Goal: Task Accomplishment & Management: Use online tool/utility

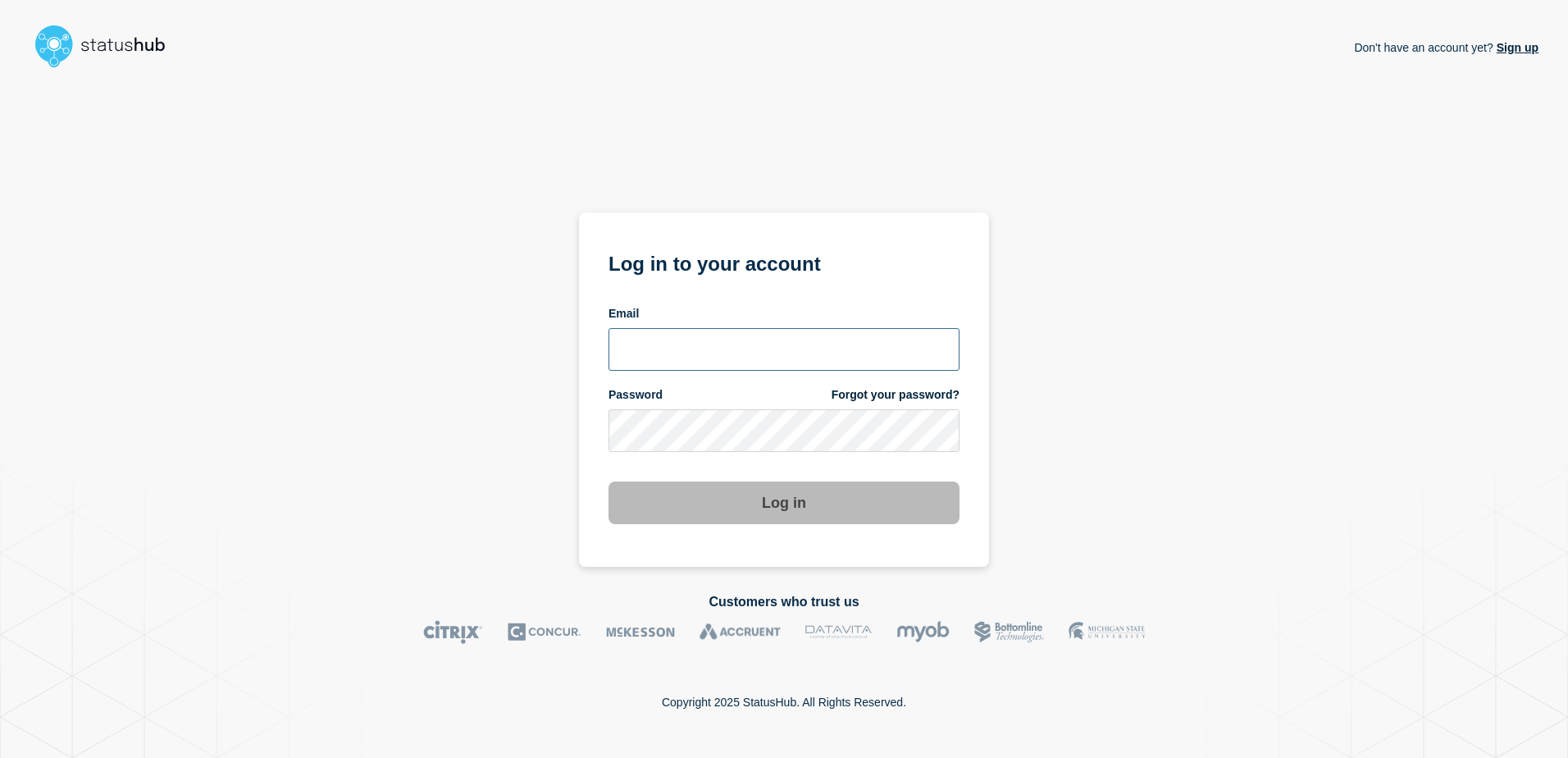
click at [701, 354] on input "email input" at bounding box center [784, 349] width 351 height 43
type input "lorenzo.vicentini@kocho.co.uk"
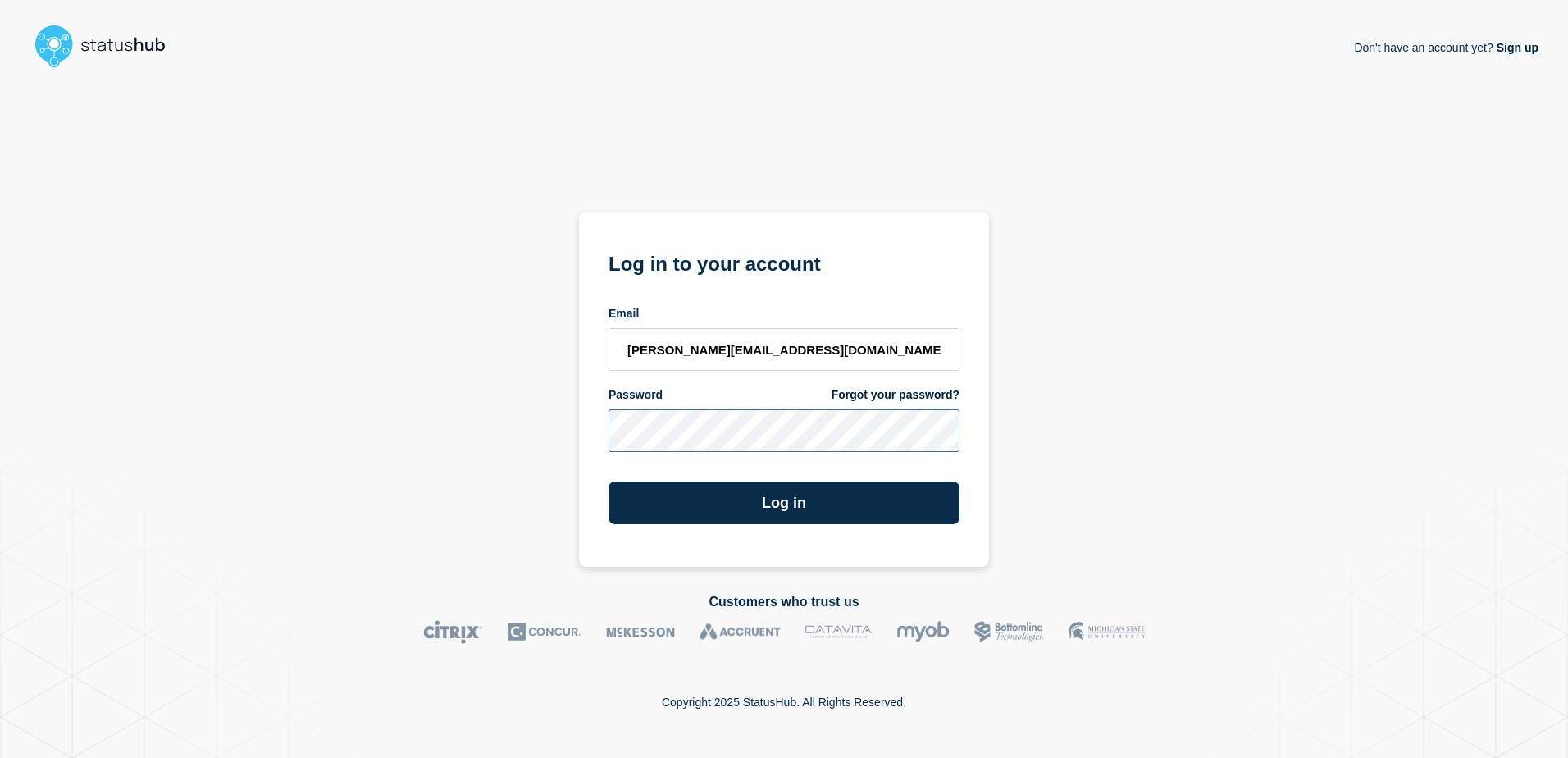
click at [609, 481] on button "Log in" at bounding box center [784, 502] width 351 height 43
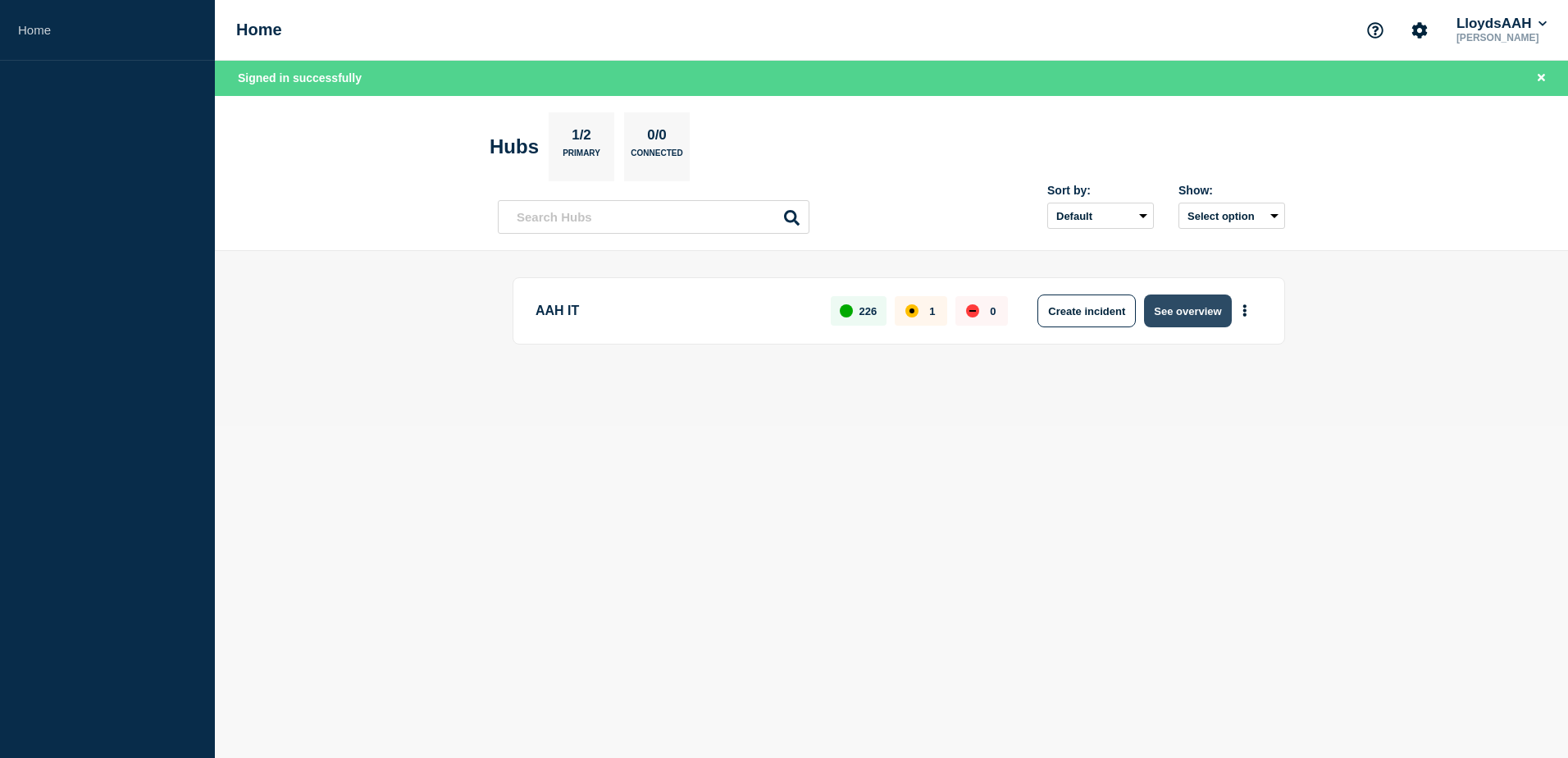
click at [1184, 308] on button "See overview" at bounding box center [1187, 311] width 87 height 33
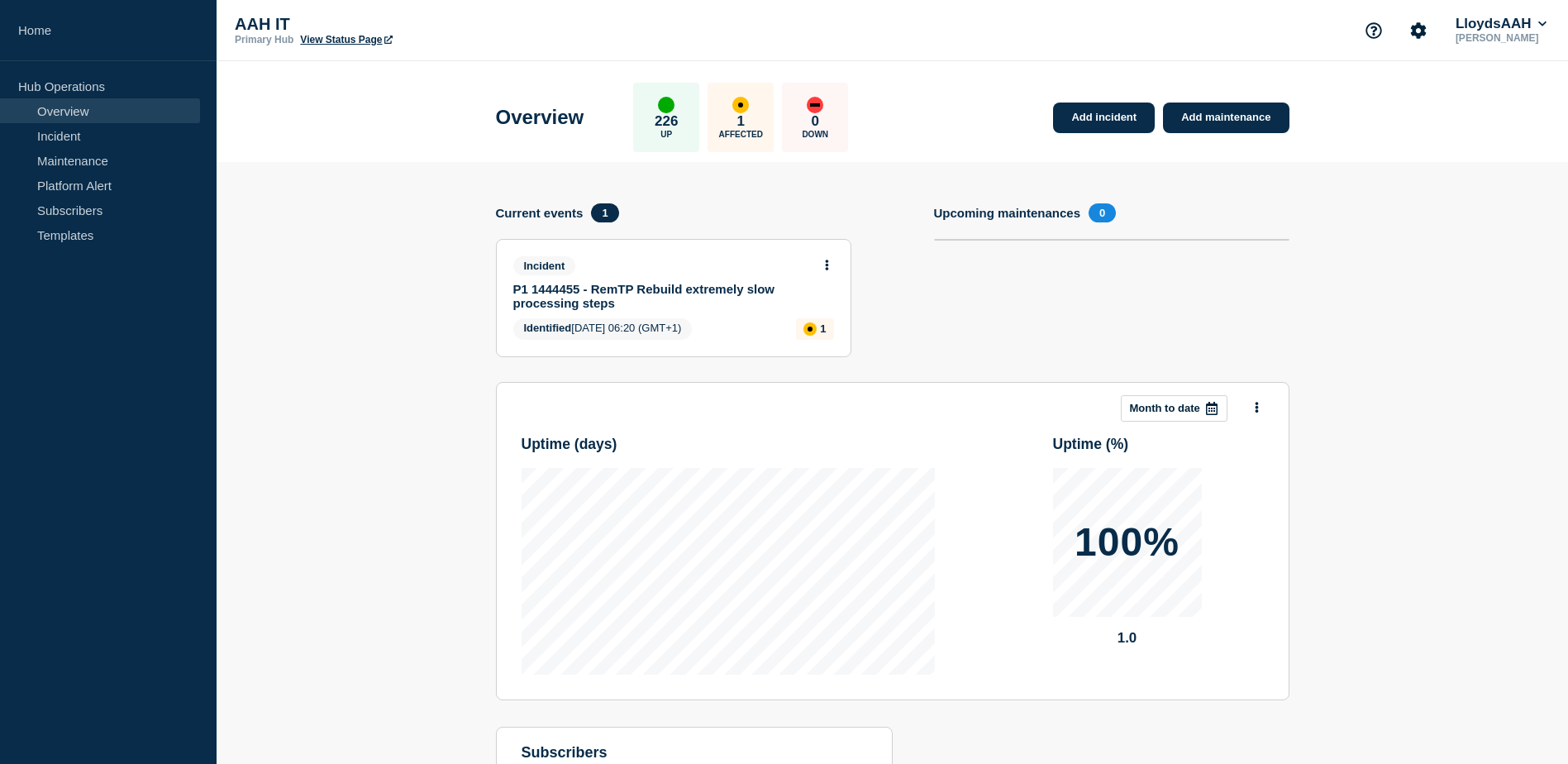
click at [636, 289] on link "P1 1444455 - RemTP Rebuild extremely slow processing steps" at bounding box center [662, 295] width 298 height 28
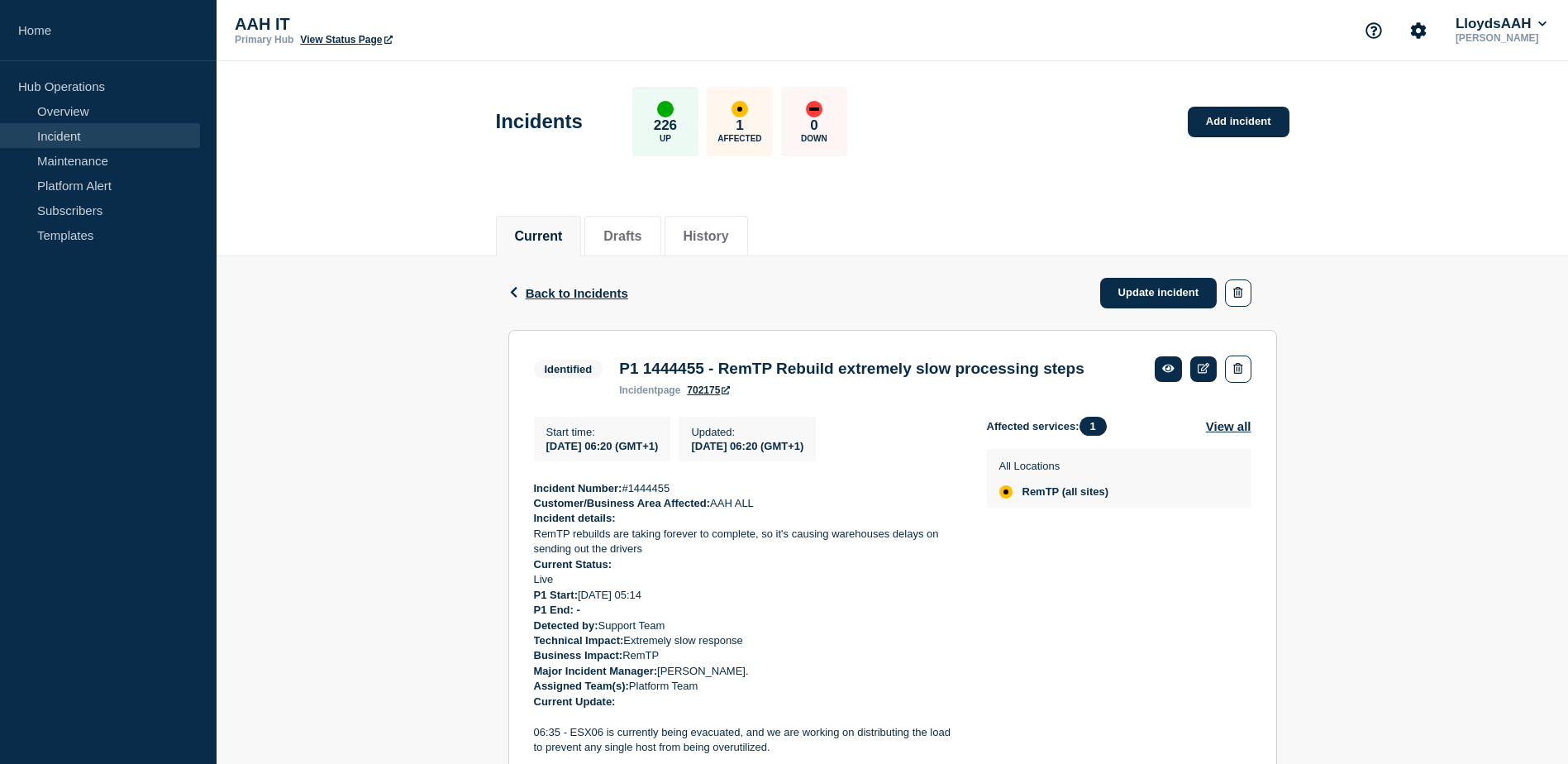
click at [417, 547] on div "Back Back to Incidents Update incident Identified P1 1444455 - RemTP Rebuild ex…" at bounding box center [892, 554] width 1351 height 596
click at [695, 368] on h3 "P1 1444455 - RemTP Rebuild extremely slow processing steps" at bounding box center [852, 368] width 466 height 18
copy h3 "1444455"
click at [41, 39] on link "Home" at bounding box center [108, 31] width 217 height 61
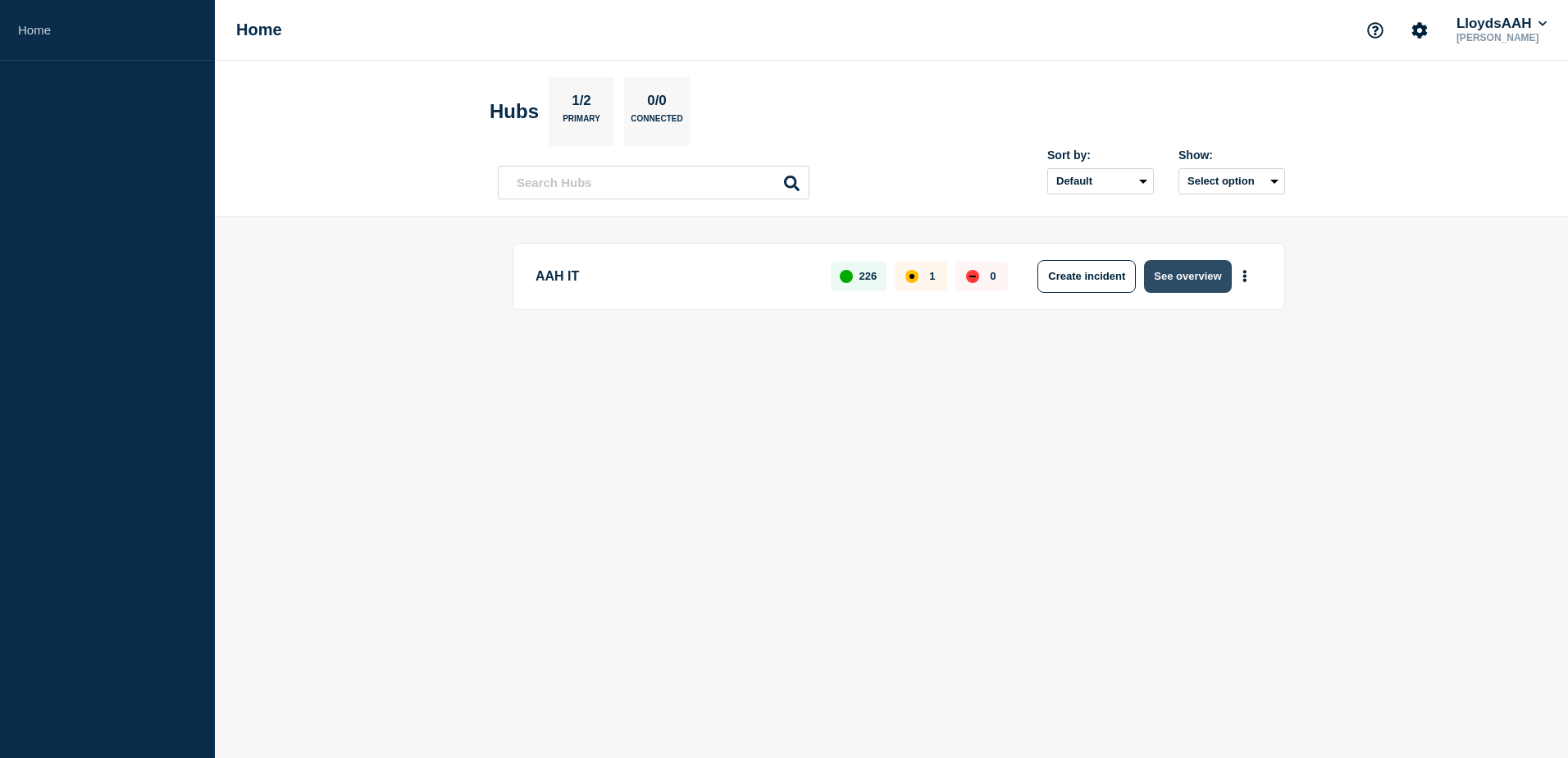
click at [1170, 292] on button "See overview" at bounding box center [1187, 276] width 87 height 33
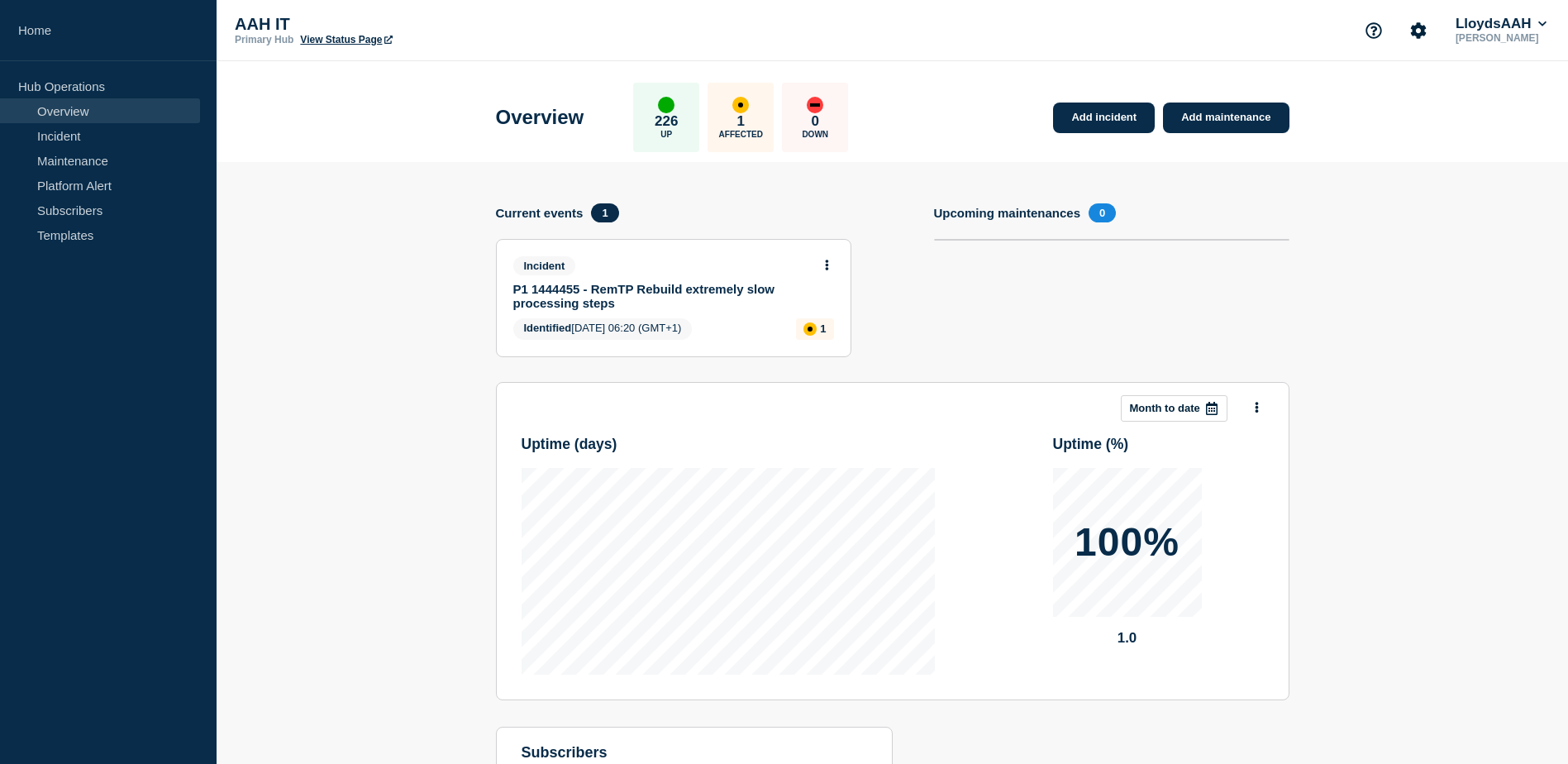
click at [629, 288] on link "P1 1444455 - RemTP Rebuild extremely slow processing steps" at bounding box center [662, 295] width 298 height 28
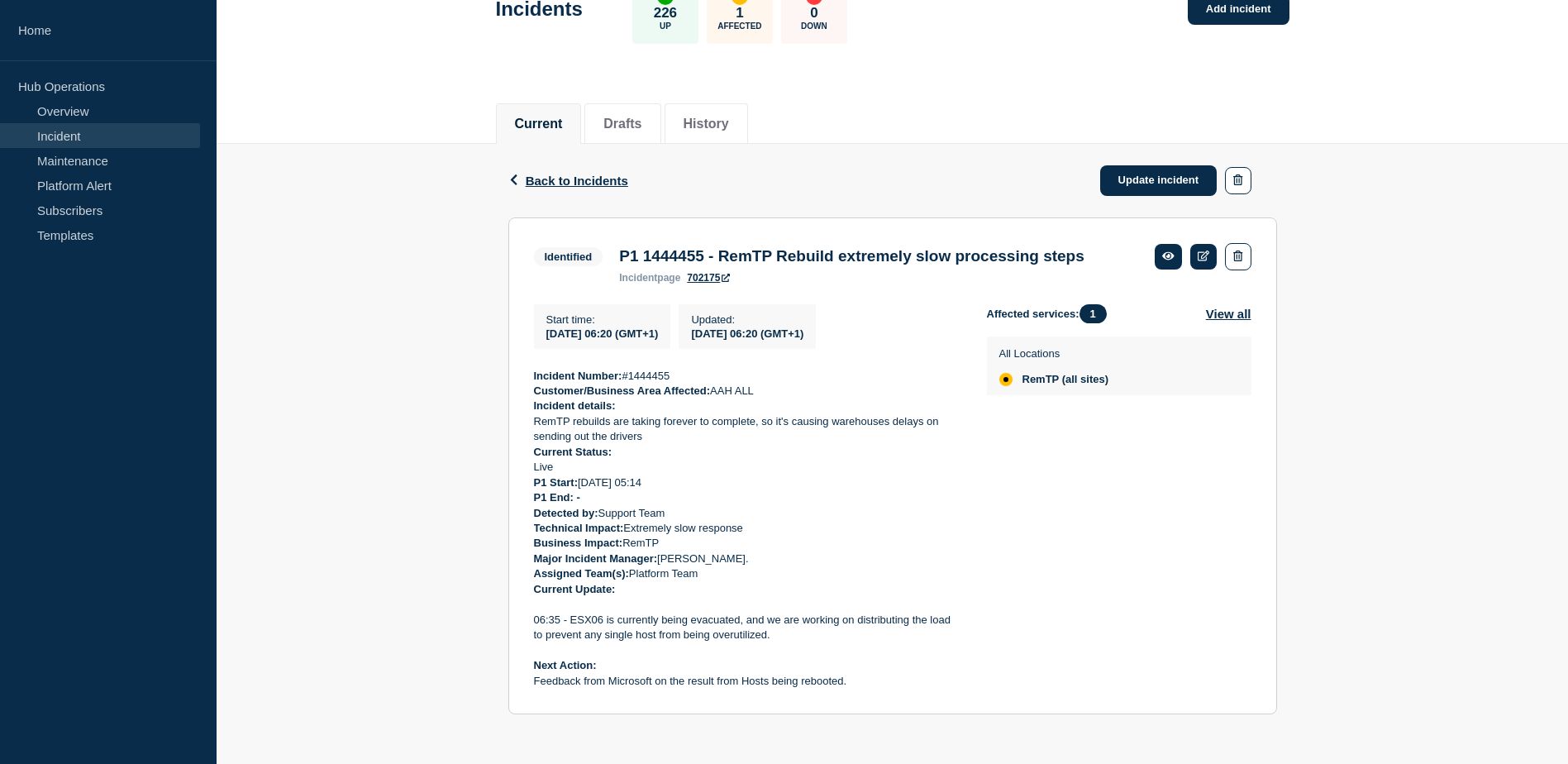
scroll to position [141, 0]
click at [1199, 243] on link at bounding box center [1204, 256] width 27 height 26
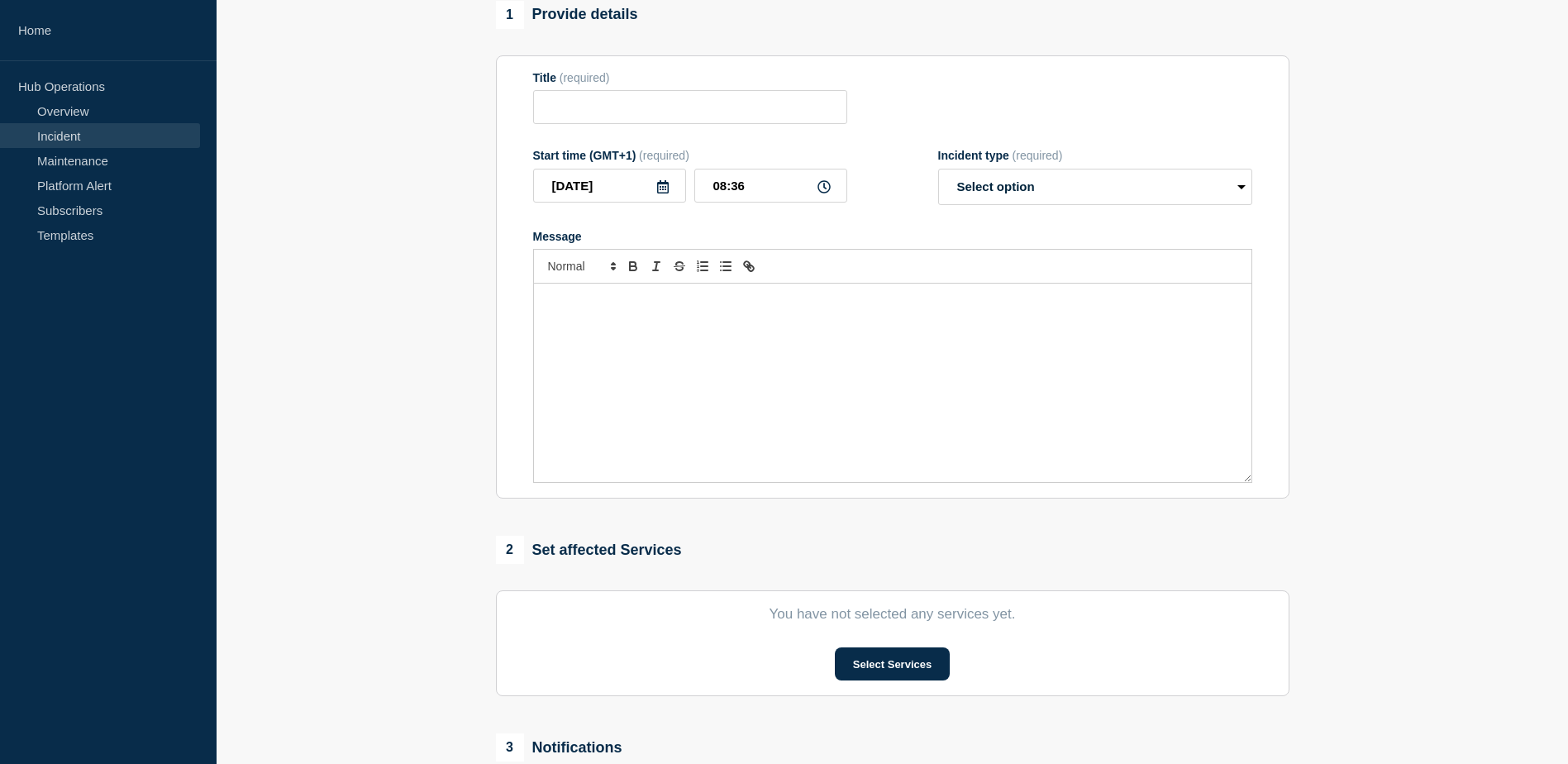
type input "P1 1444455 - RemTP Rebuild extremely slow processing steps"
type input "06:20"
select select "identified"
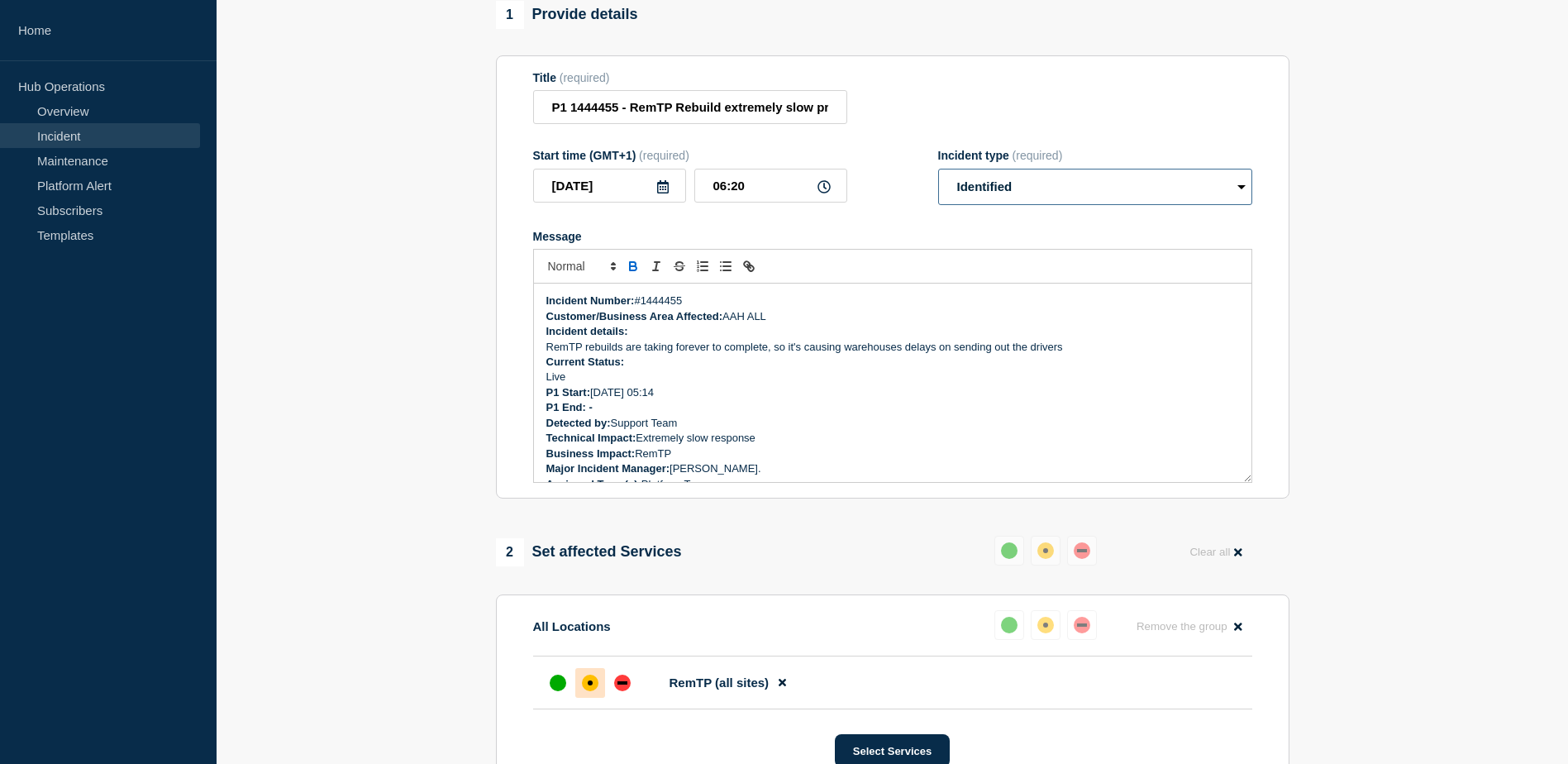
click at [1124, 205] on select "Select option Investigating Identified Monitoring Resolved" at bounding box center [1095, 187] width 314 height 36
click at [1374, 386] on section "1 Provide details Title (required) P1 1444455 - RemTP Rebuild extremely slow pr…" at bounding box center [892, 518] width 1351 height 1033
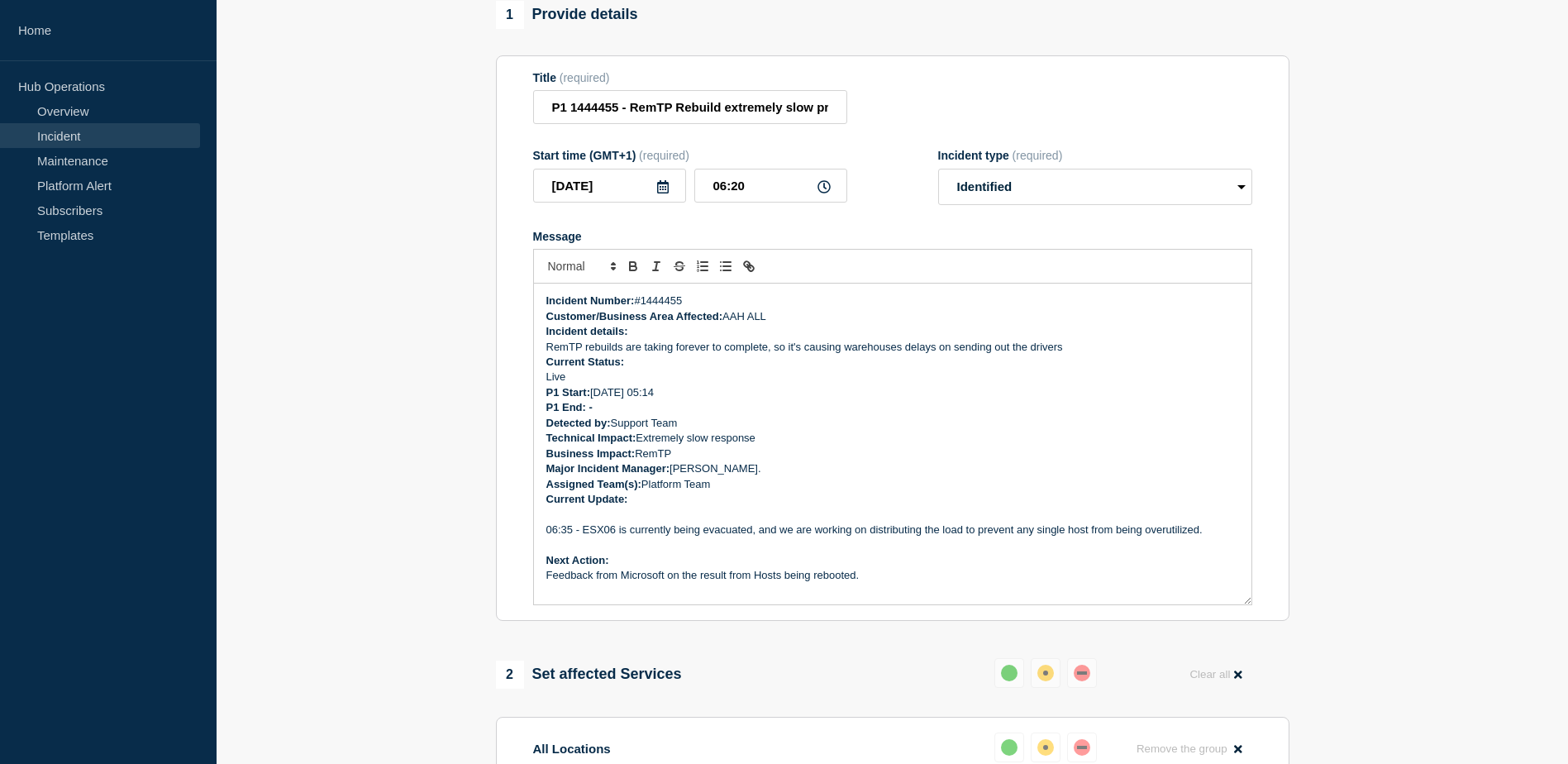
drag, startPoint x: 1243, startPoint y: 511, endPoint x: 1210, endPoint y: 634, distance: 127.3
click at [1210, 604] on div "Incident Number: #1444455 Customer/Business Area Affected: AAH ALL Incident det…" at bounding box center [892, 444] width 718 height 321
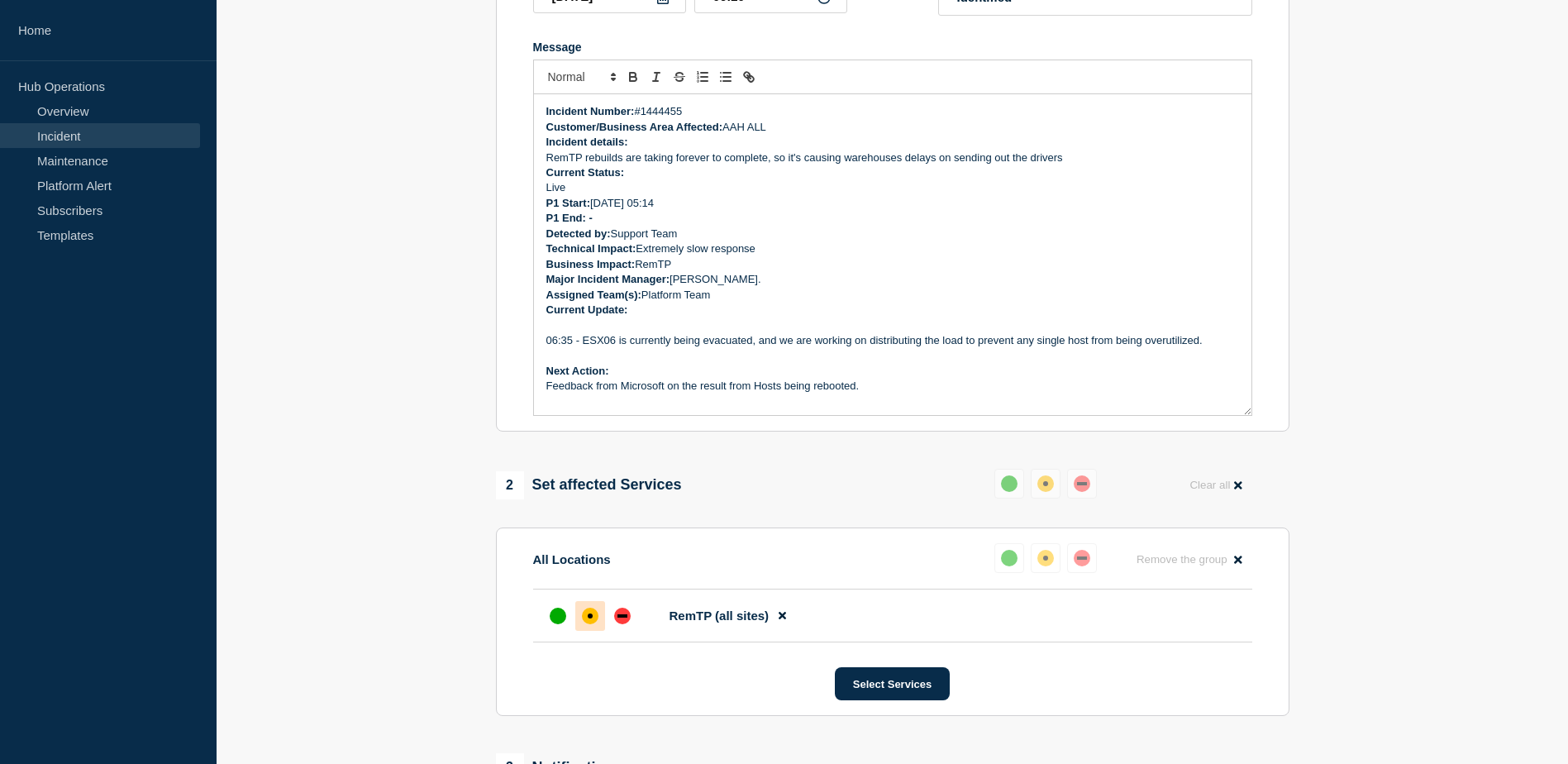
scroll to position [590, 0]
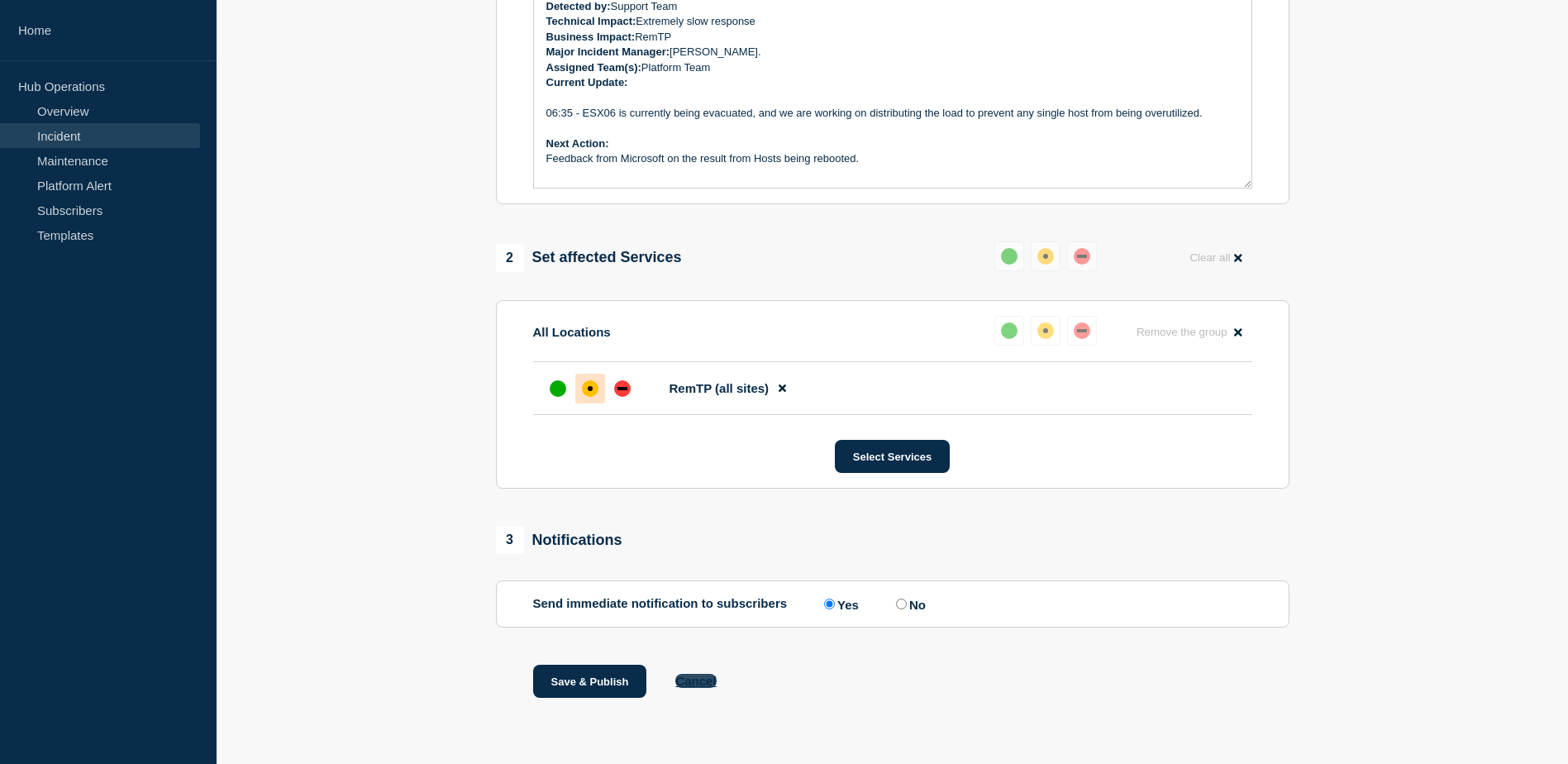
click at [695, 683] on button "Cancel" at bounding box center [696, 681] width 40 height 14
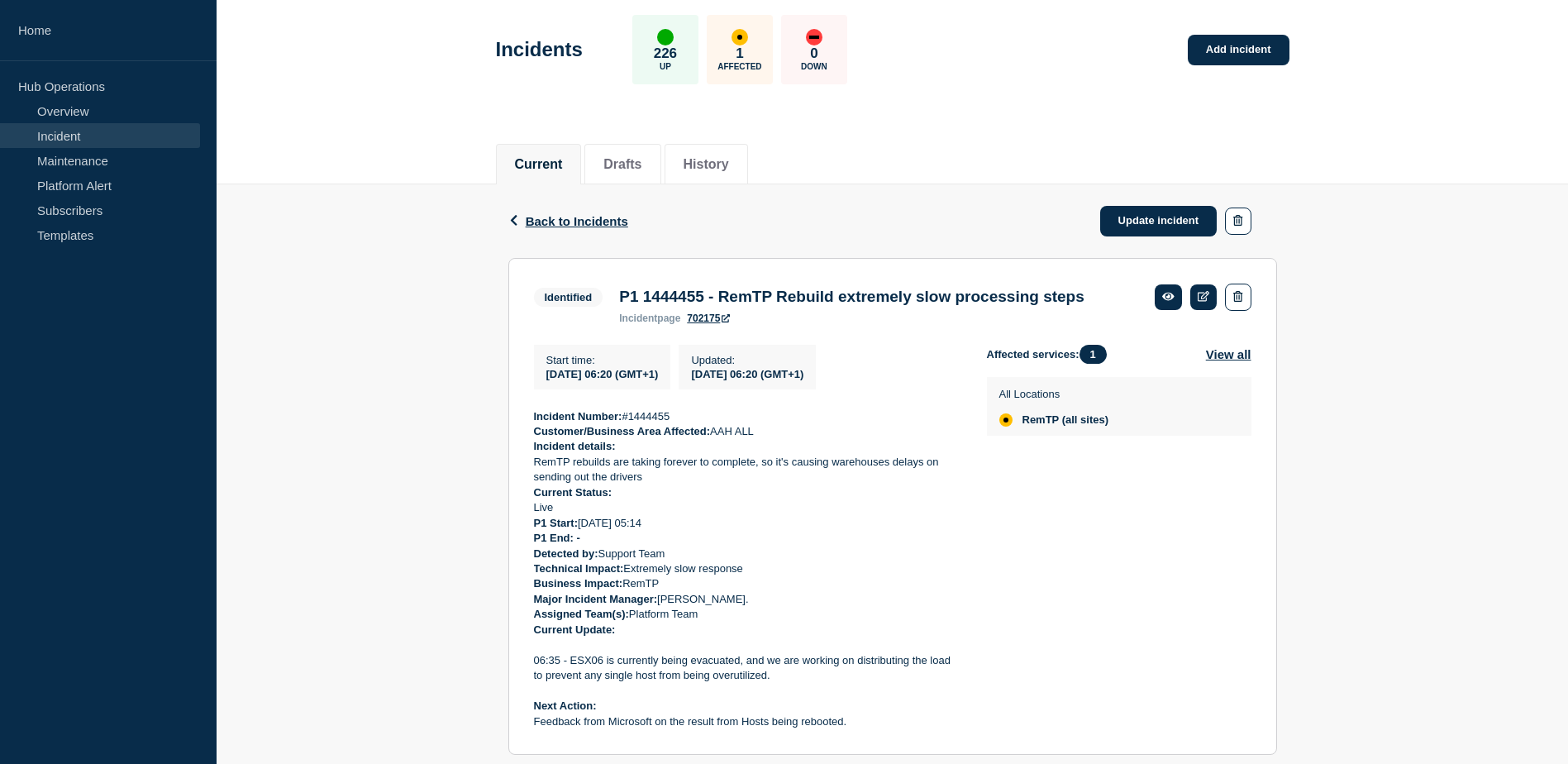
scroll to position [141, 0]
